Goal: Information Seeking & Learning: Check status

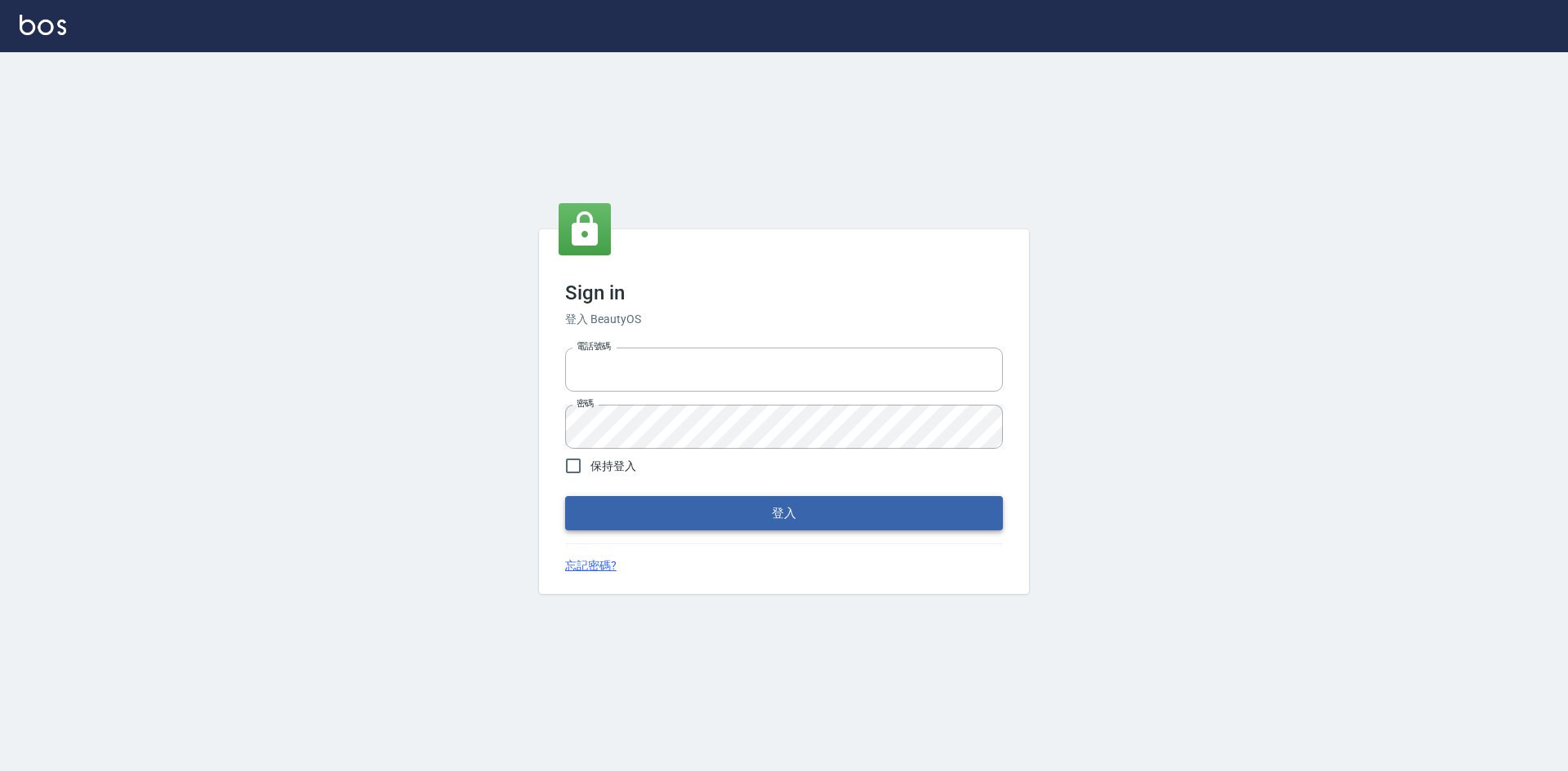
type input "0422211177"
click at [713, 500] on button "登入" at bounding box center [784, 514] width 438 height 35
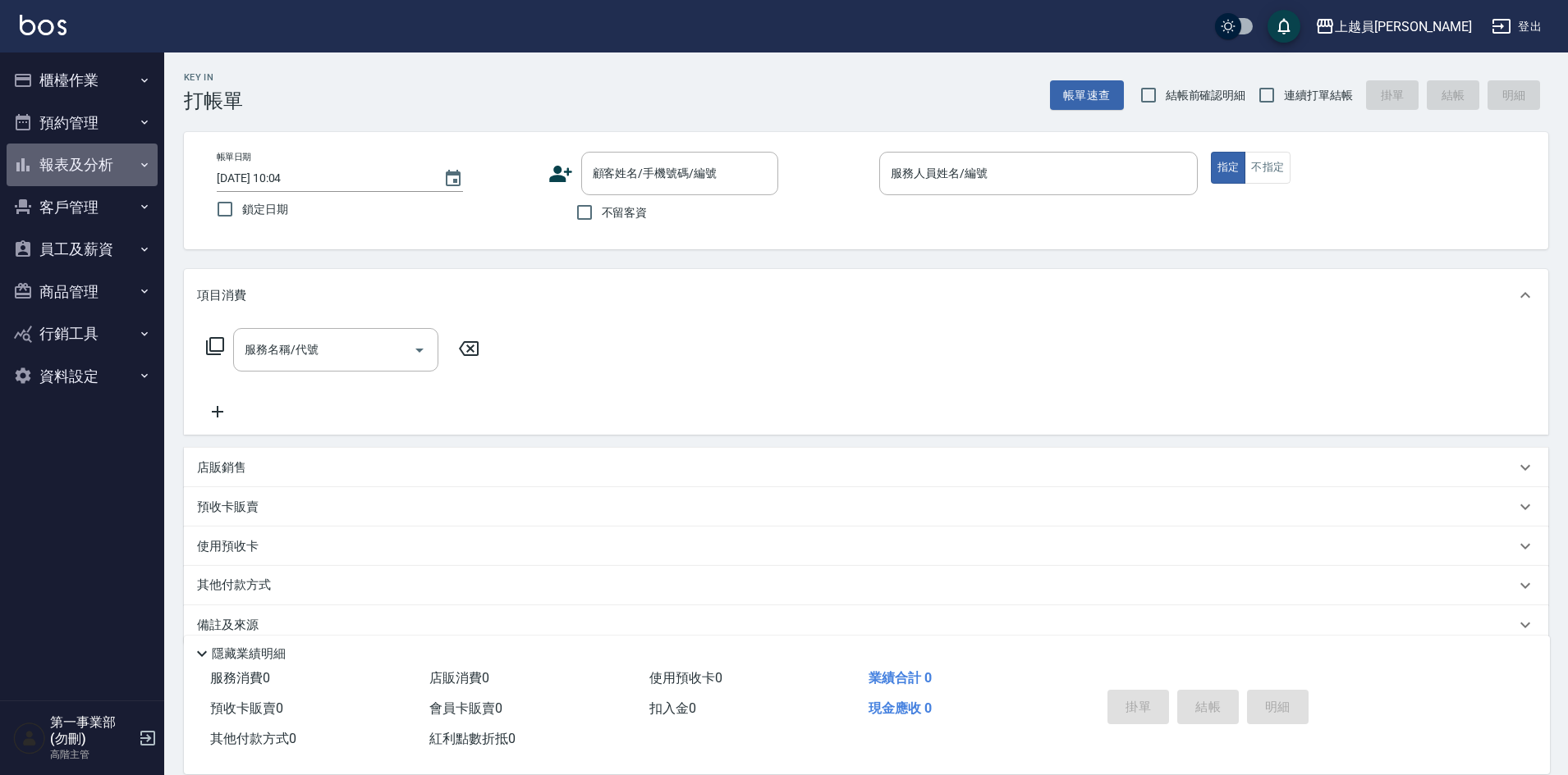
click at [64, 157] on button "報表及分析" at bounding box center [83, 164] width 151 height 43
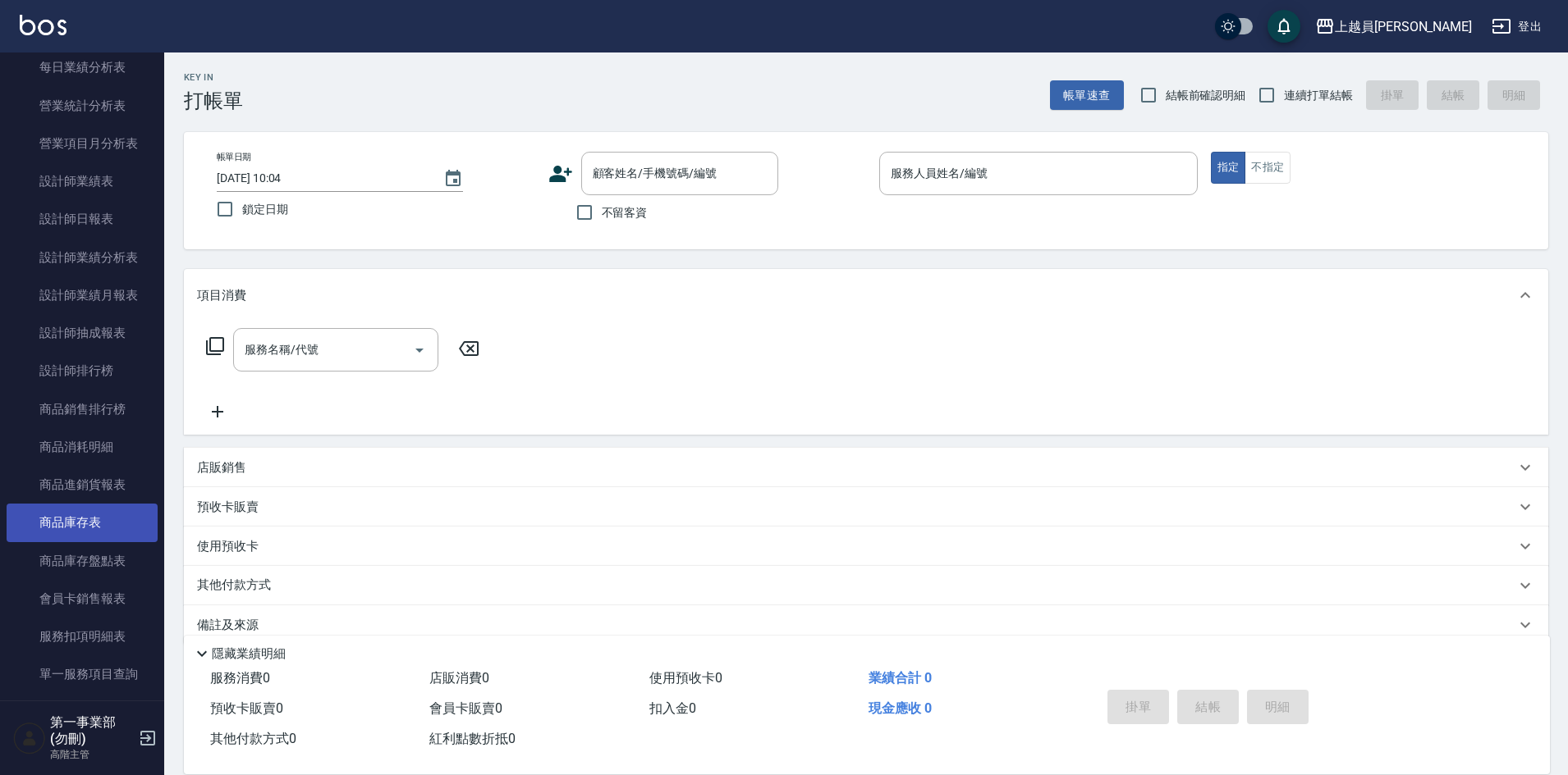
scroll to position [411, 0]
click at [84, 519] on link "設計師排行榜" at bounding box center [83, 521] width 151 height 37
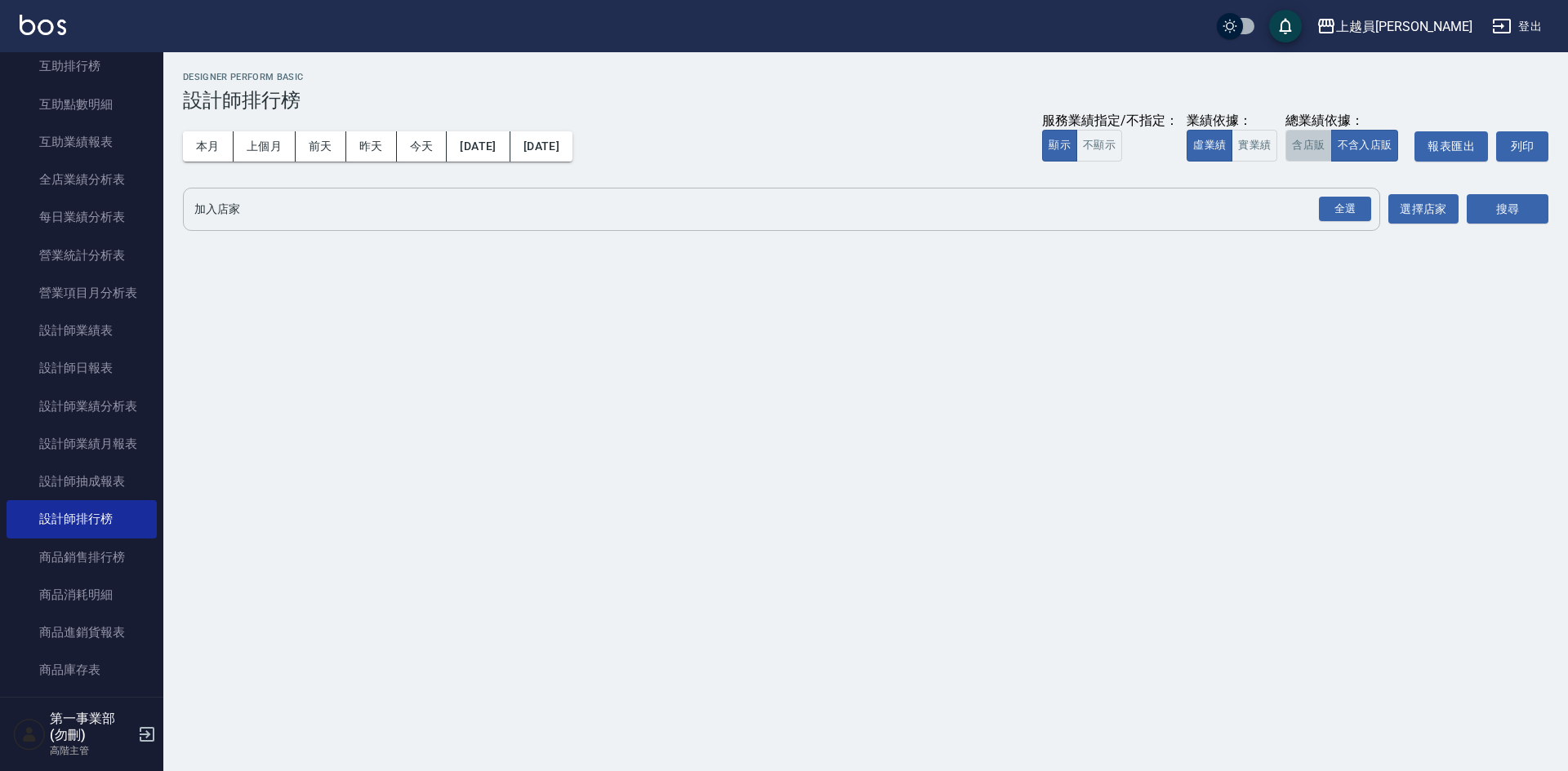
drag, startPoint x: 1307, startPoint y: 142, endPoint x: 1340, endPoint y: 190, distance: 58.2
click at [1307, 141] on button "含店販" at bounding box center [1308, 145] width 46 height 32
click at [1355, 202] on div "全選" at bounding box center [1345, 209] width 52 height 25
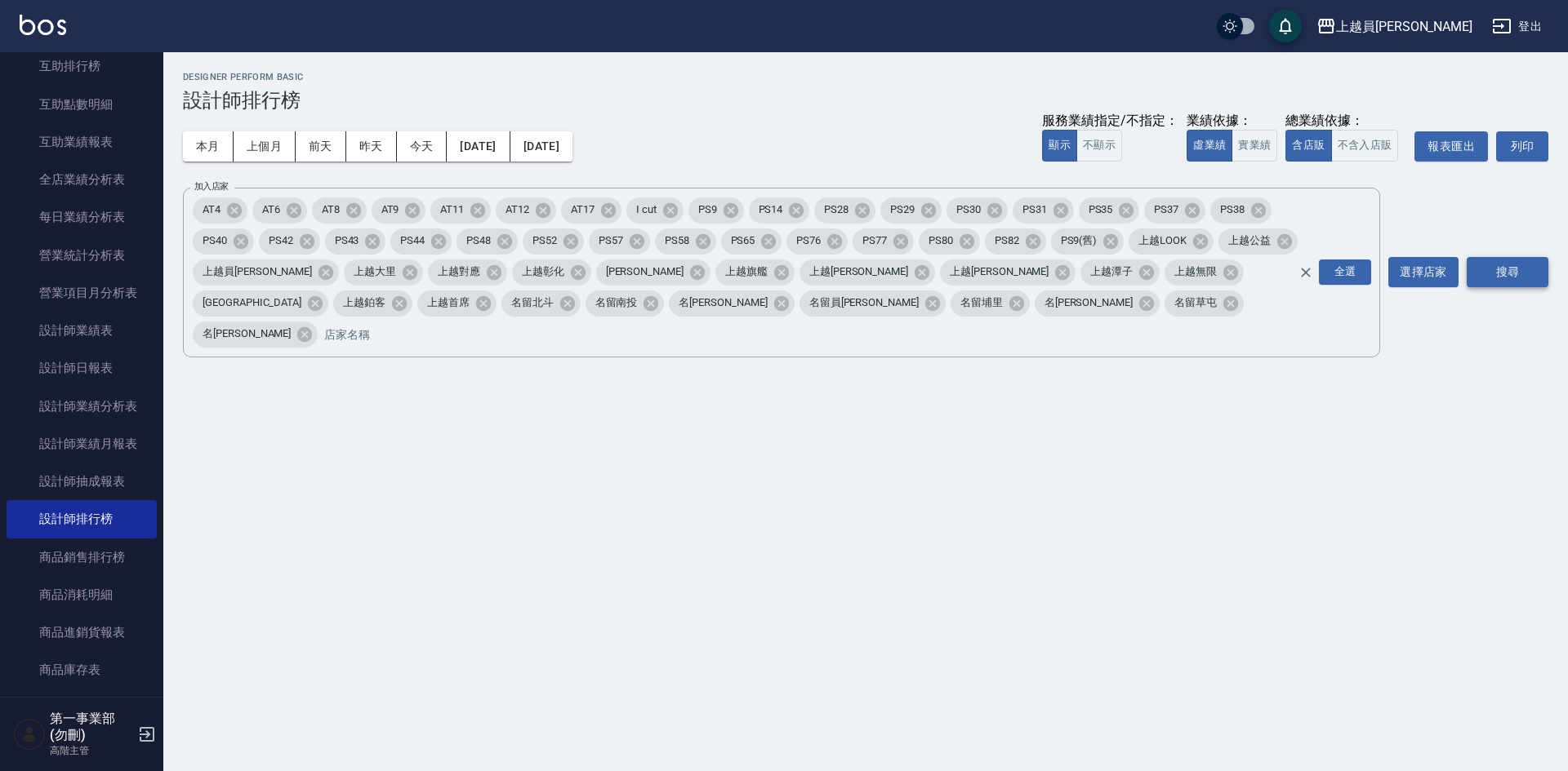
click at [1489, 257] on button "搜尋" at bounding box center [1507, 272] width 81 height 30
